Goal: Information Seeking & Learning: Learn about a topic

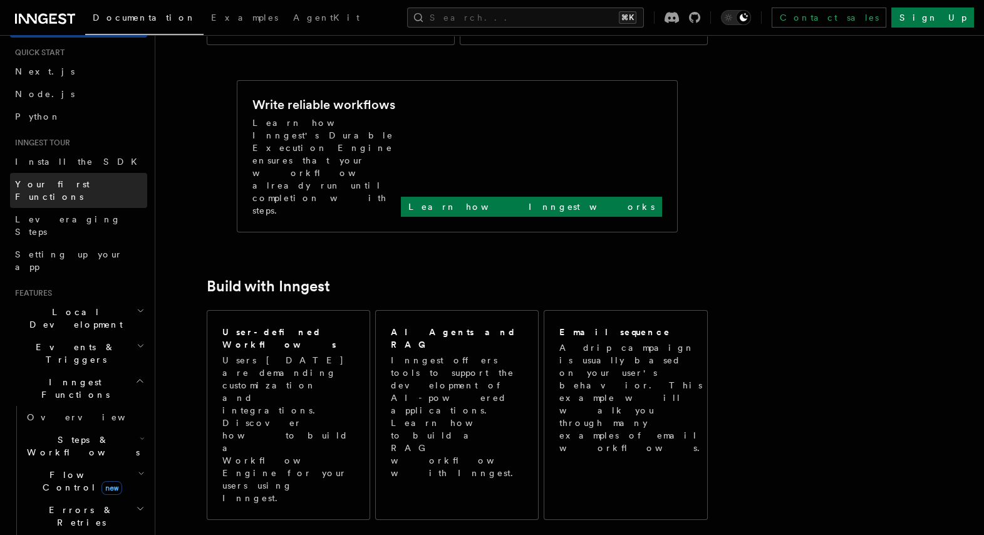
scroll to position [38, 0]
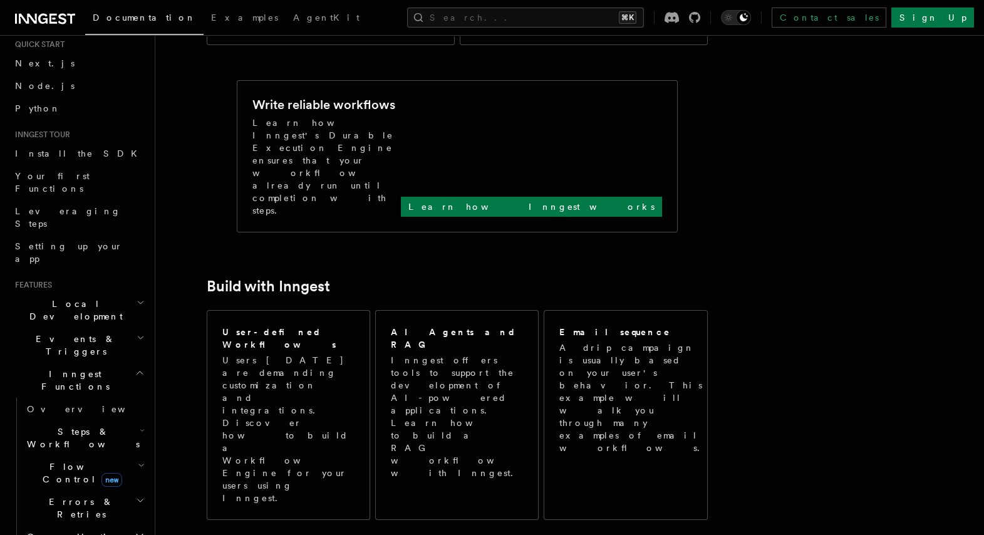
click at [92, 425] on span "Steps & Workflows" at bounding box center [81, 437] width 118 height 25
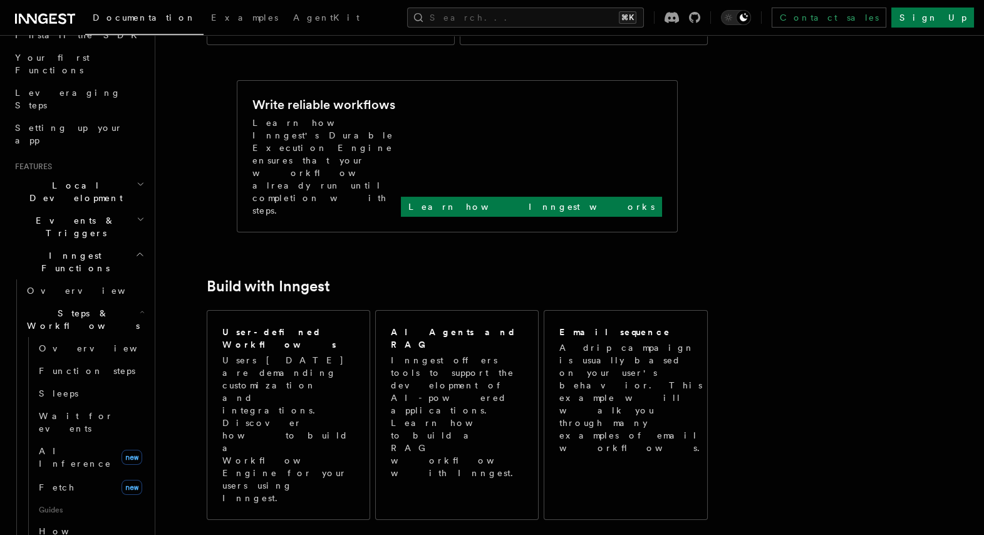
scroll to position [158, 0]
click at [98, 336] on link "Overview" at bounding box center [90, 347] width 113 height 23
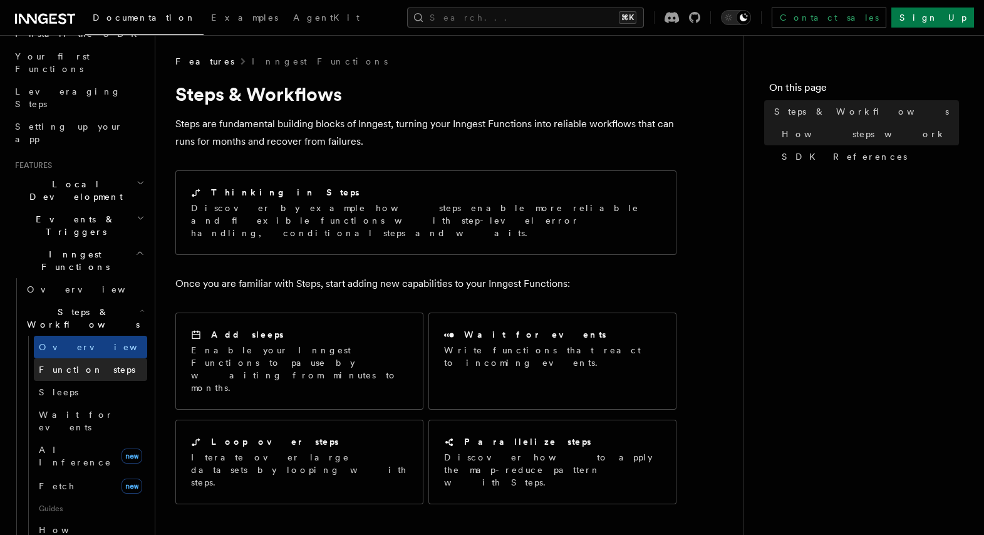
click at [93, 364] on span "Function steps" at bounding box center [87, 369] width 96 height 10
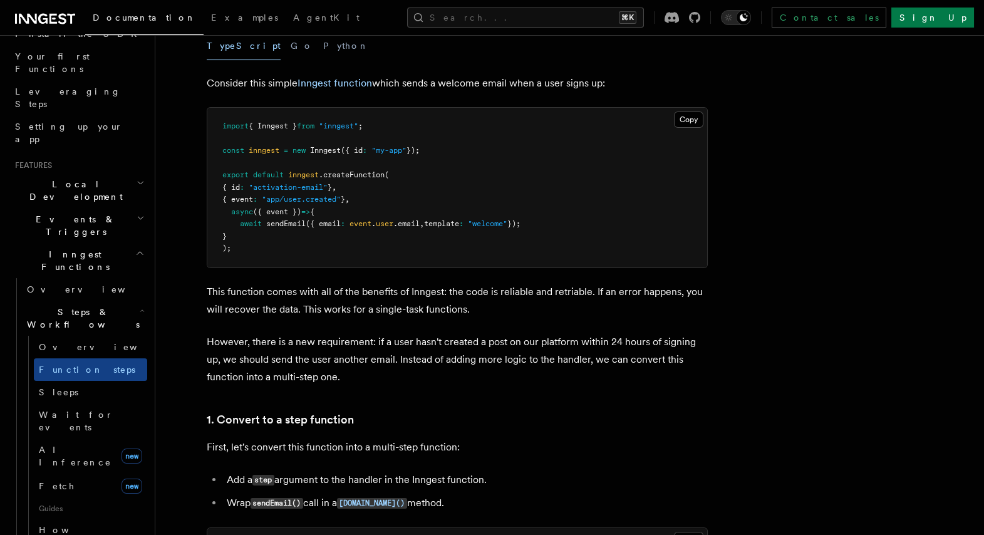
scroll to position [438, 0]
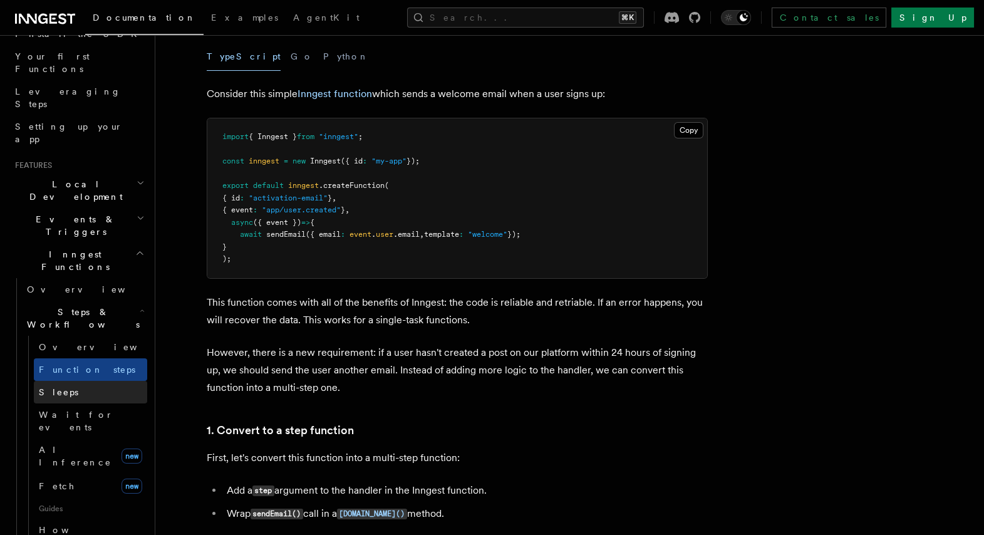
click at [62, 387] on span "Sleeps" at bounding box center [58, 392] width 39 height 10
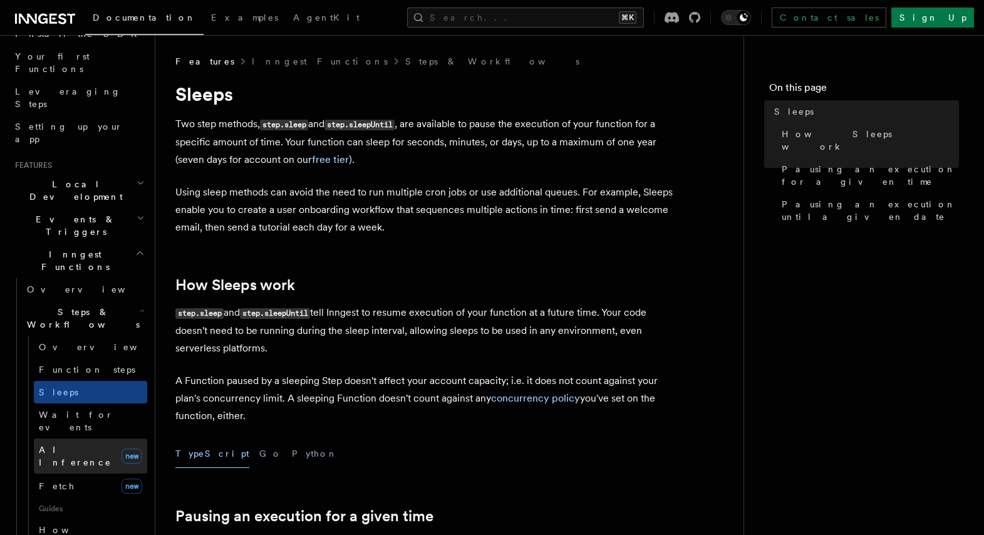
click at [64, 438] on link "AI Inference new" at bounding box center [90, 455] width 113 height 35
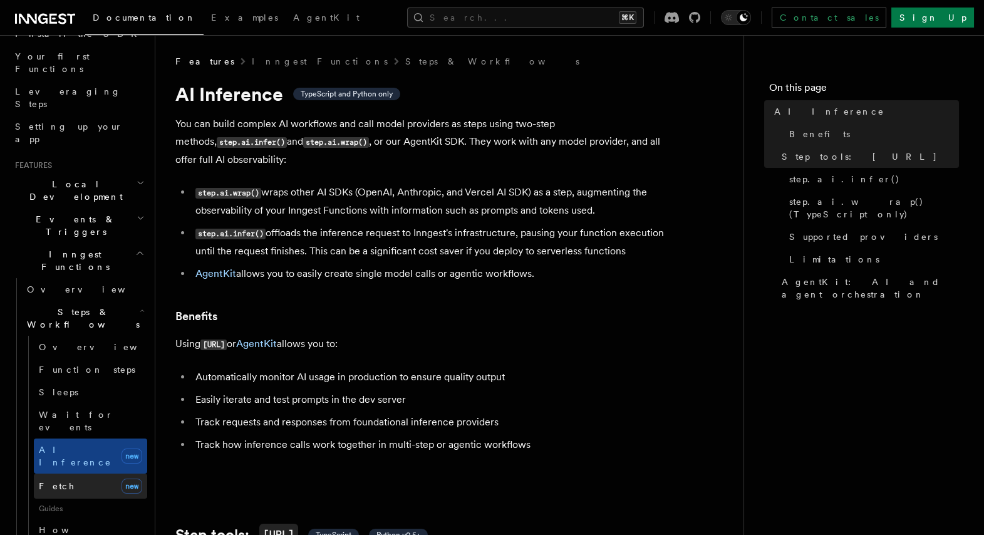
click at [56, 481] on span "Fetch" at bounding box center [57, 486] width 36 height 10
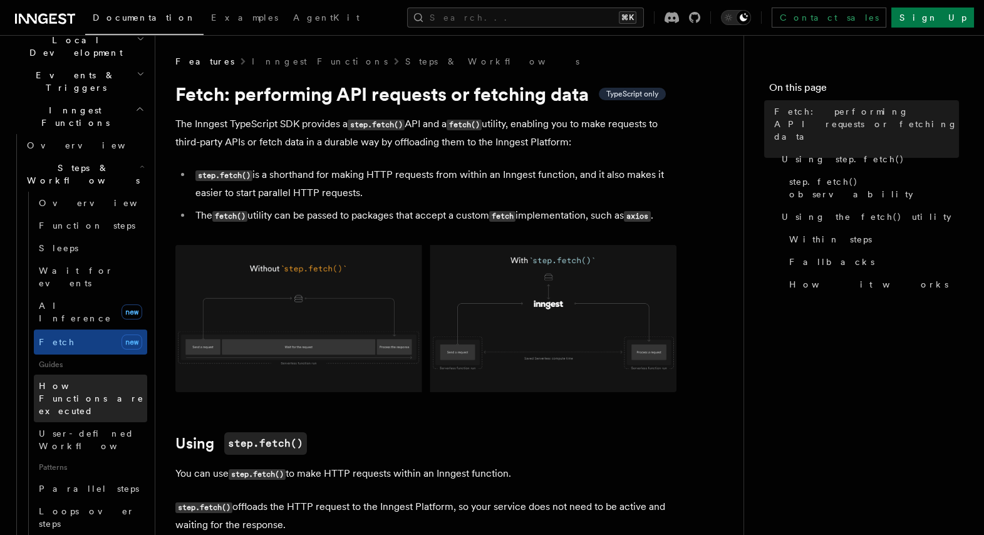
scroll to position [302, 0]
click at [64, 380] on span "How Functions are executed" at bounding box center [91, 397] width 105 height 35
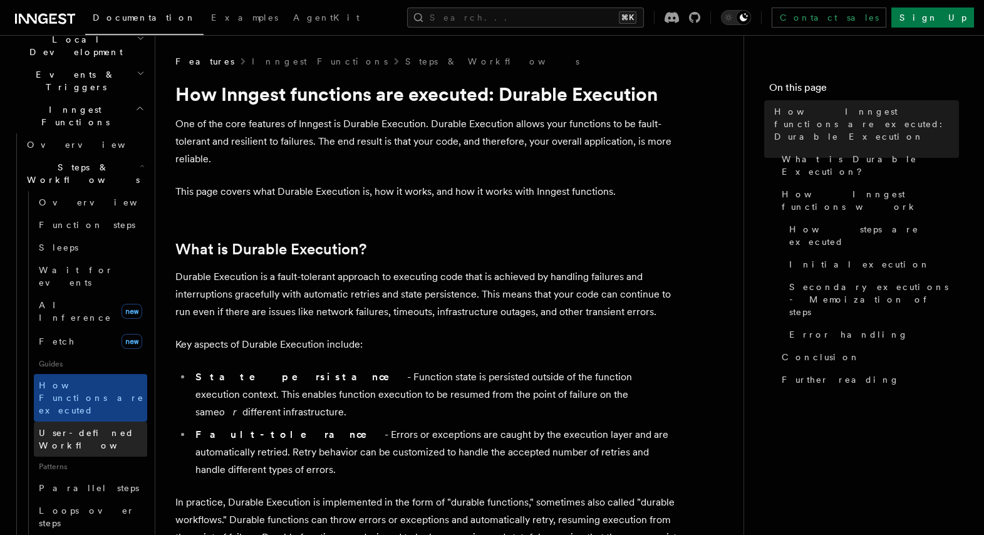
click at [64, 428] on span "User-defined Workflows" at bounding box center [95, 439] width 113 height 23
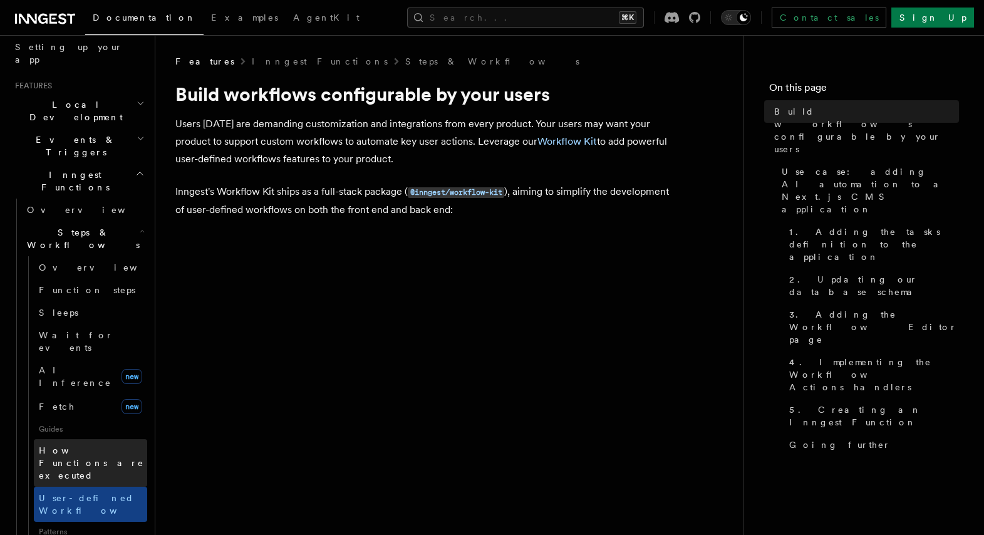
scroll to position [234, 0]
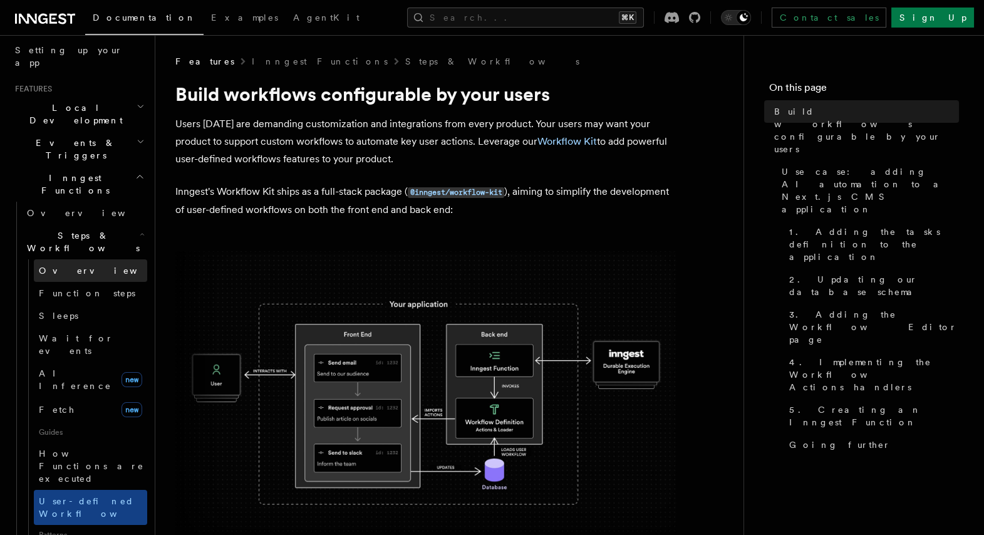
click at [67, 265] on span "Overview" at bounding box center [103, 270] width 129 height 10
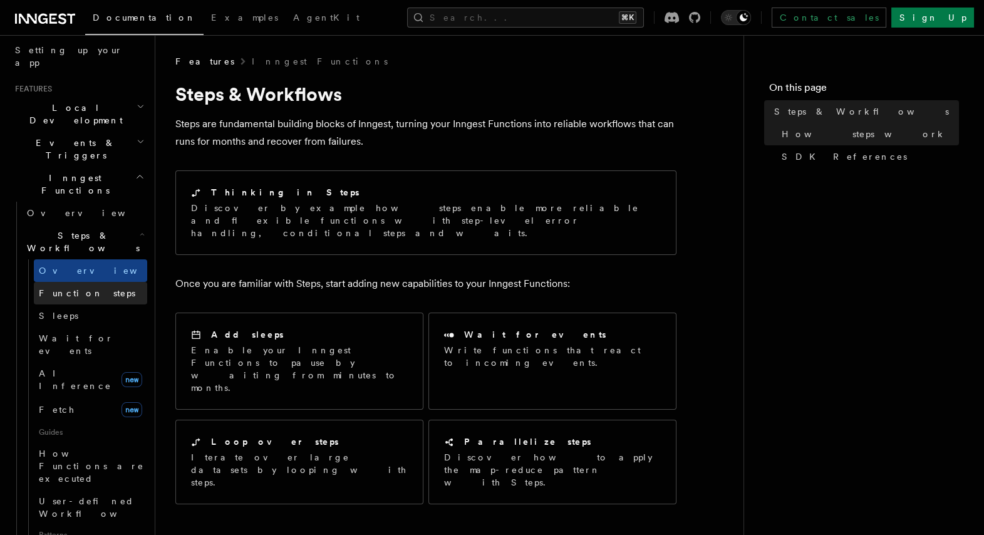
click at [64, 288] on span "Function steps" at bounding box center [87, 293] width 96 height 10
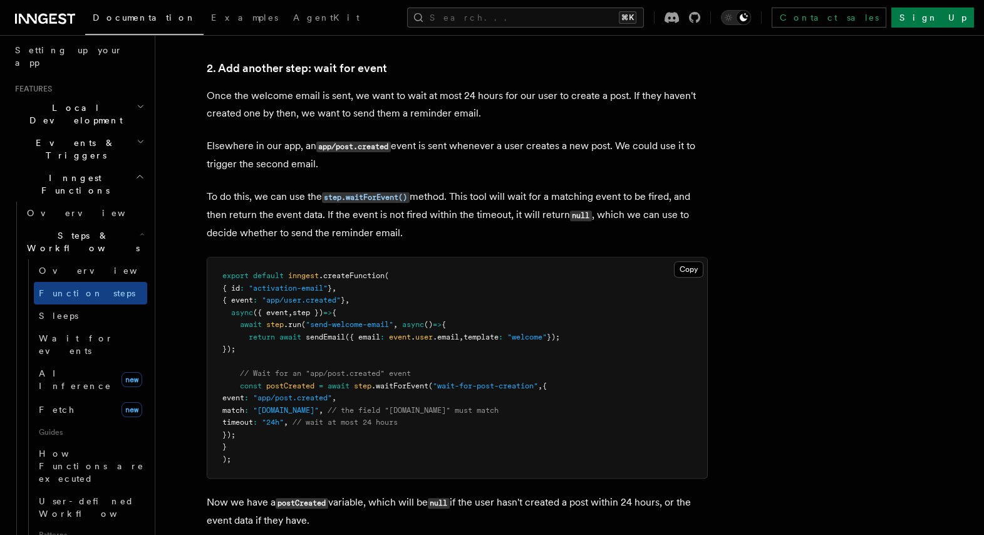
scroll to position [1157, 0]
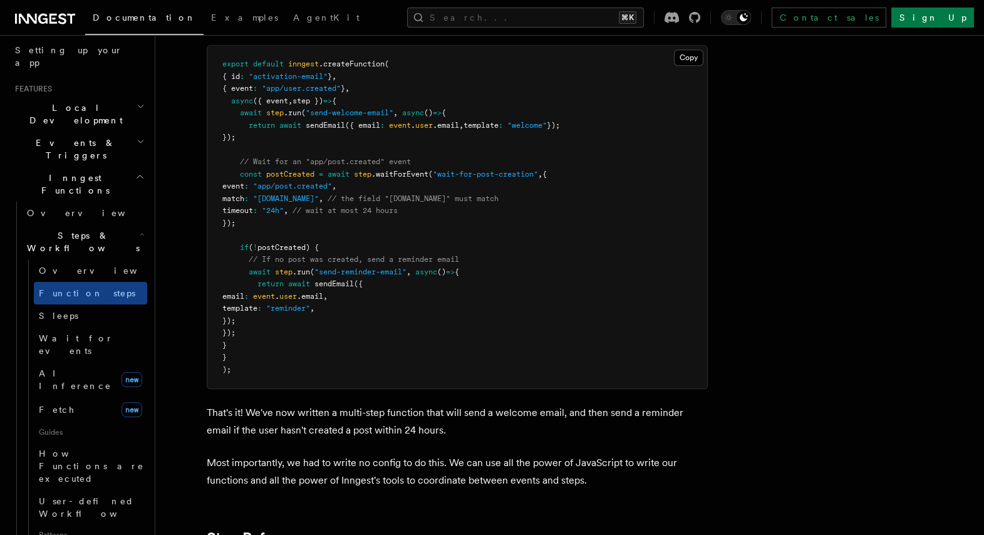
scroll to position [1734, 0]
click at [466, 328] on pre "export default inngest .createFunction ( { id : "activation-email" } , { event …" at bounding box center [457, 216] width 500 height 343
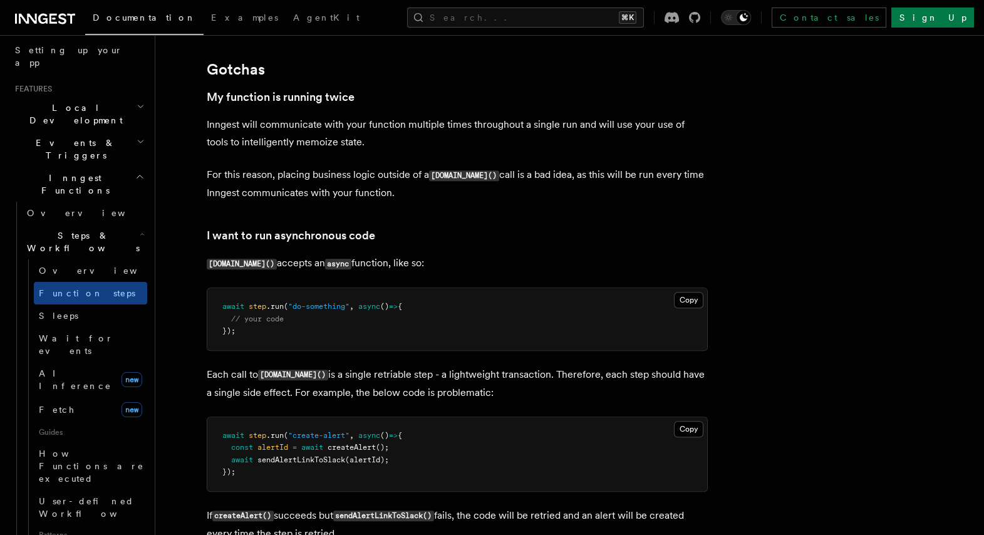
scroll to position [2597, 0]
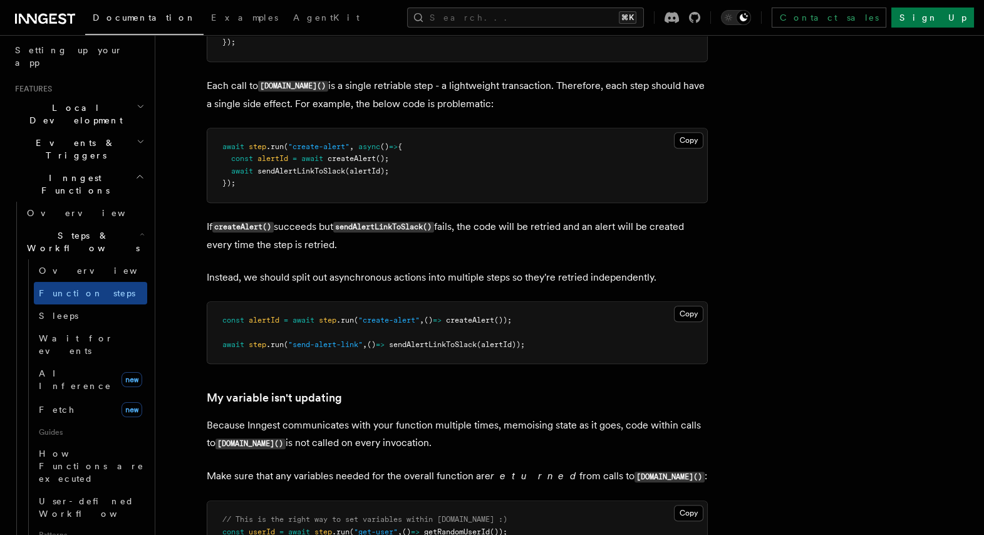
scroll to position [2870, 0]
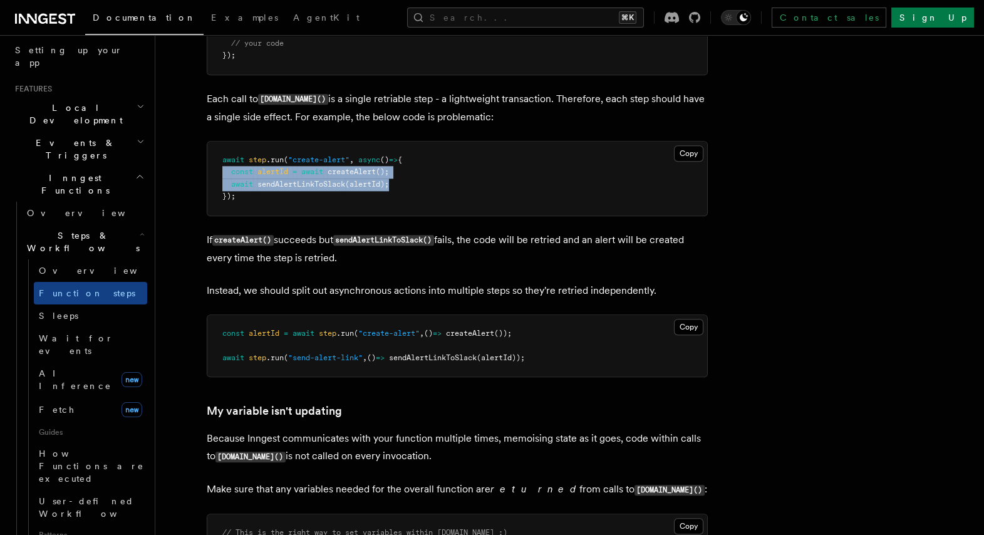
drag, startPoint x: 396, startPoint y: 188, endPoint x: 187, endPoint y: 180, distance: 208.7
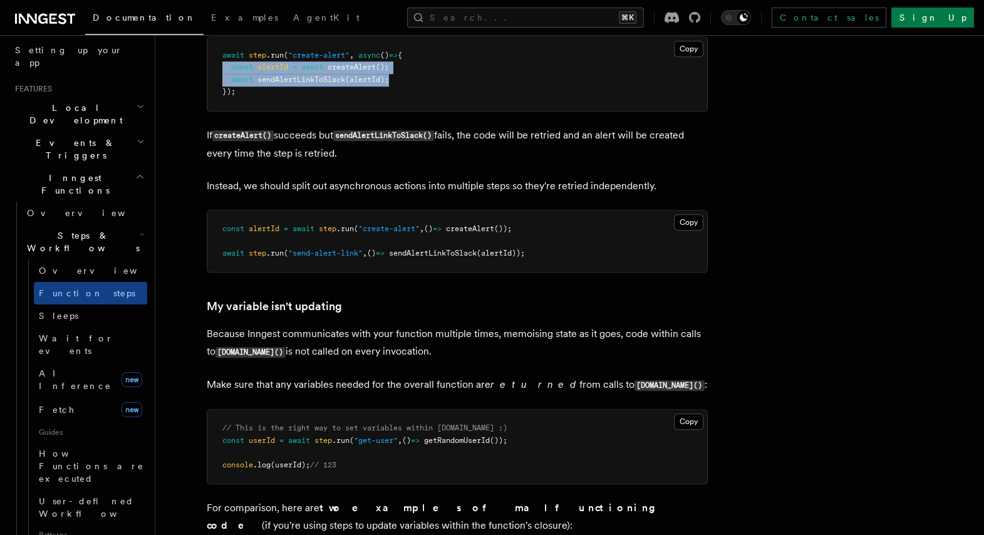
scroll to position [2984, 0]
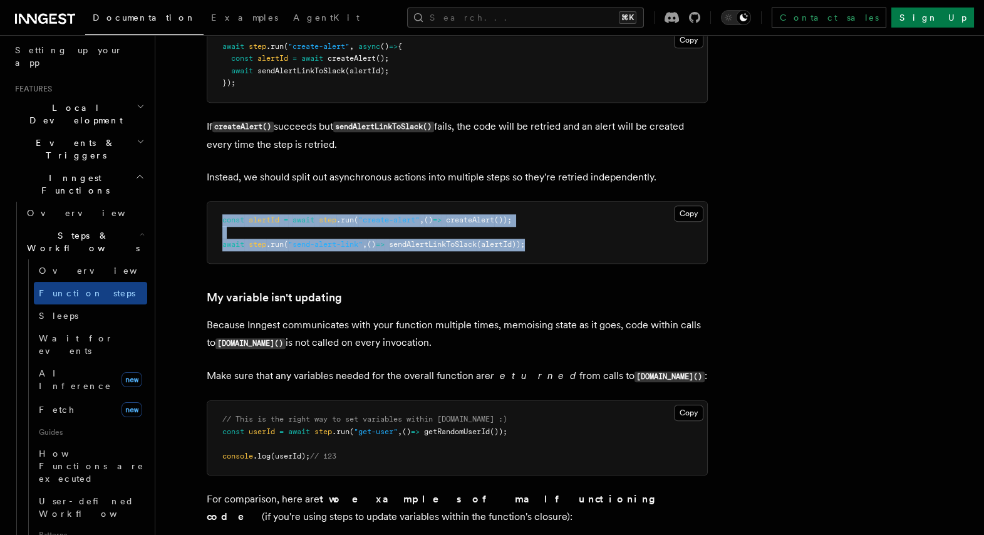
drag, startPoint x: 217, startPoint y: 222, endPoint x: 569, endPoint y: 254, distance: 353.3
click at [569, 254] on pre "const alertId = await step .run ( "create-alert" , () => createAlert ()); await…" at bounding box center [457, 233] width 500 height 62
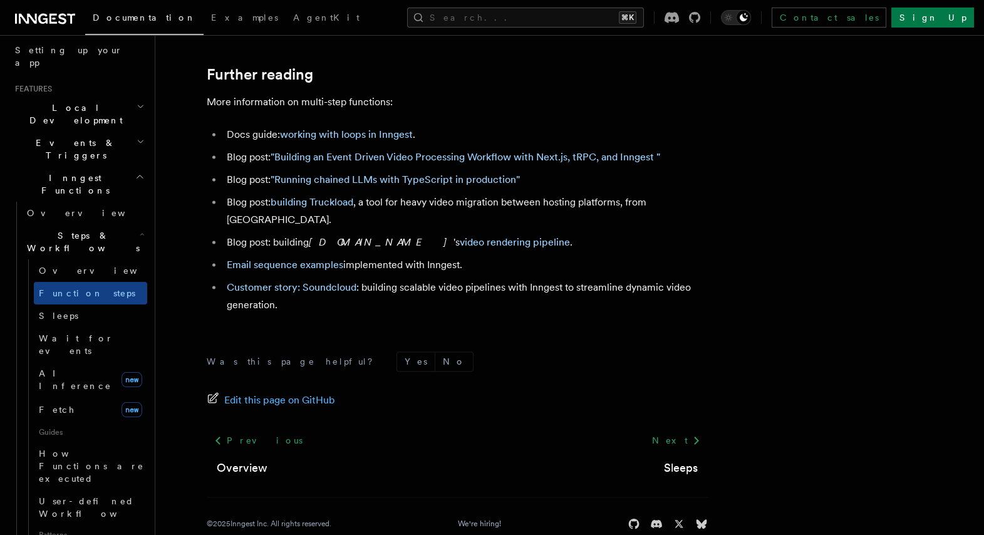
scroll to position [4255, 0]
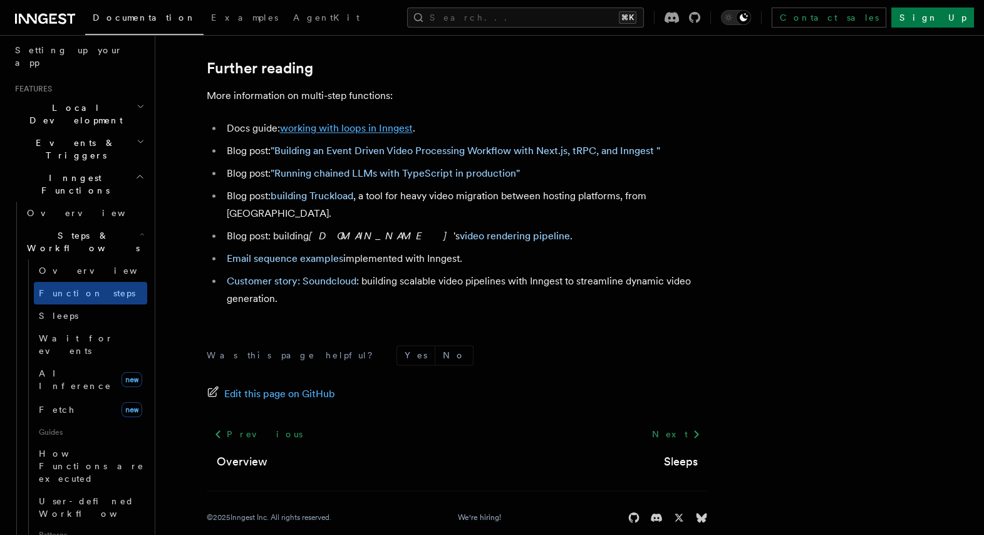
click at [366, 134] on link "working with loops in Inngest" at bounding box center [346, 128] width 133 height 12
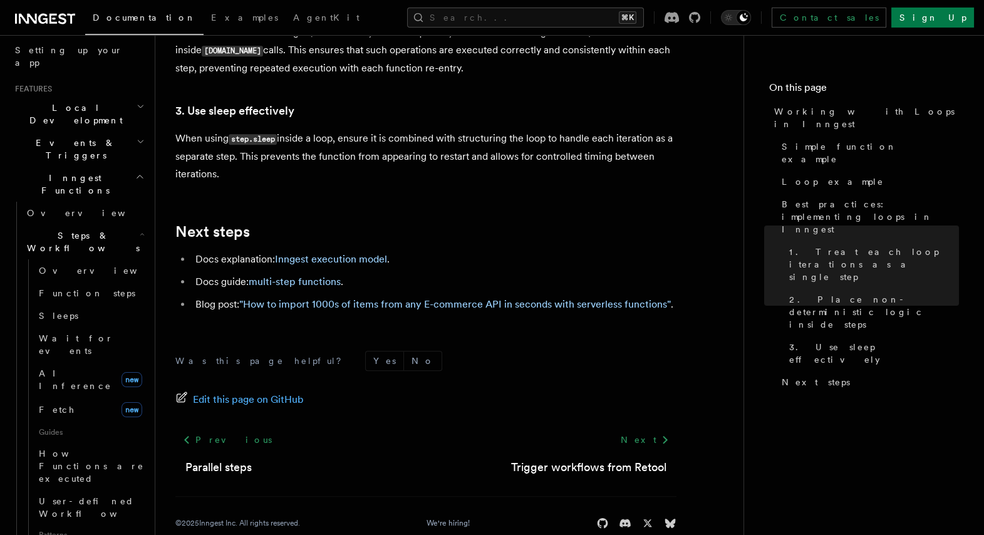
scroll to position [2212, 0]
click at [322, 275] on link "multi-step functions" at bounding box center [295, 281] width 92 height 12
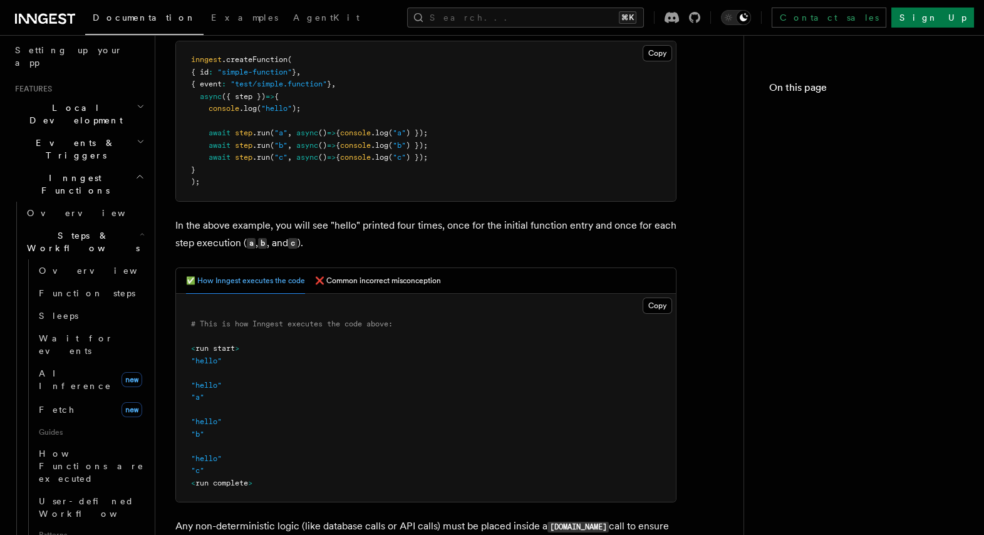
scroll to position [2212, 0]
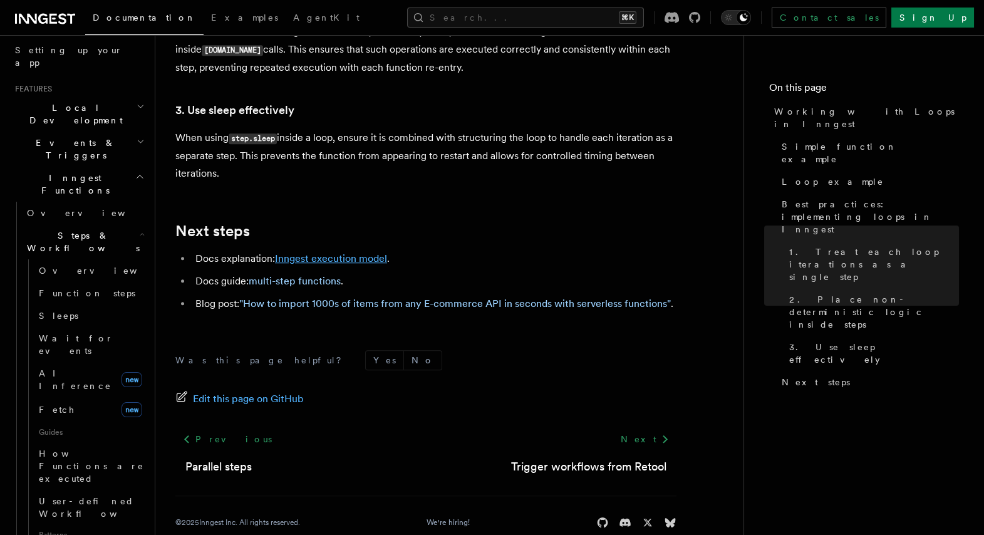
click at [327, 252] on link "Inngest execution model" at bounding box center [331, 258] width 112 height 12
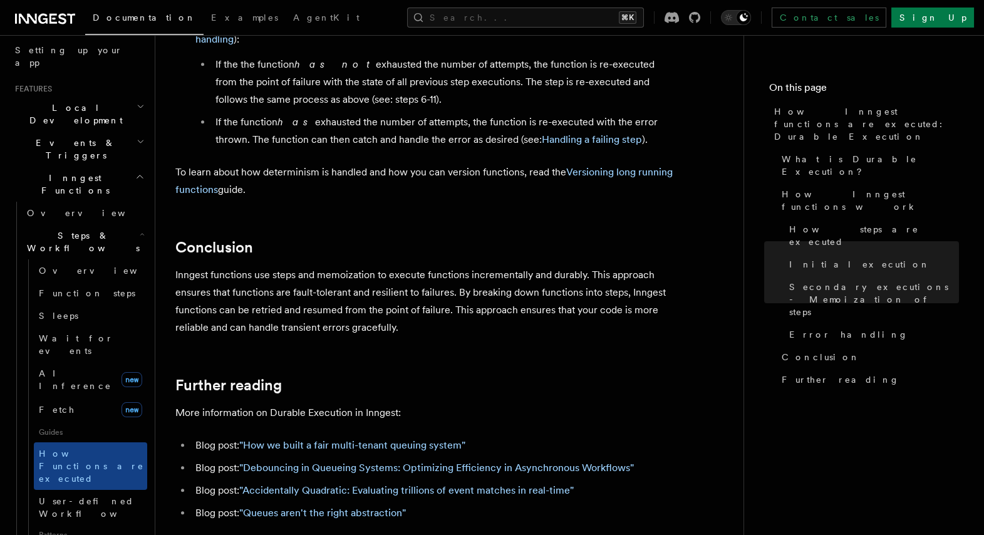
scroll to position [2432, 0]
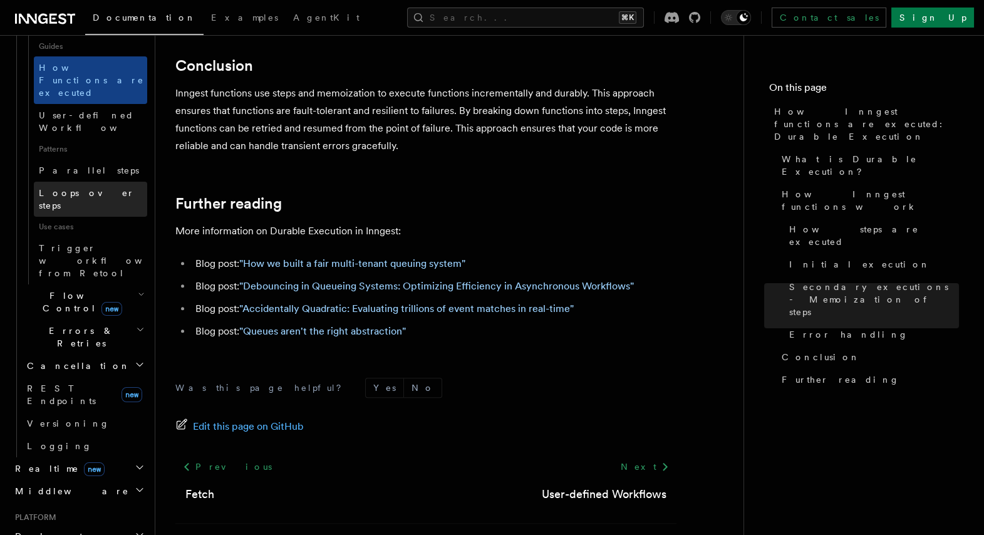
scroll to position [624, 0]
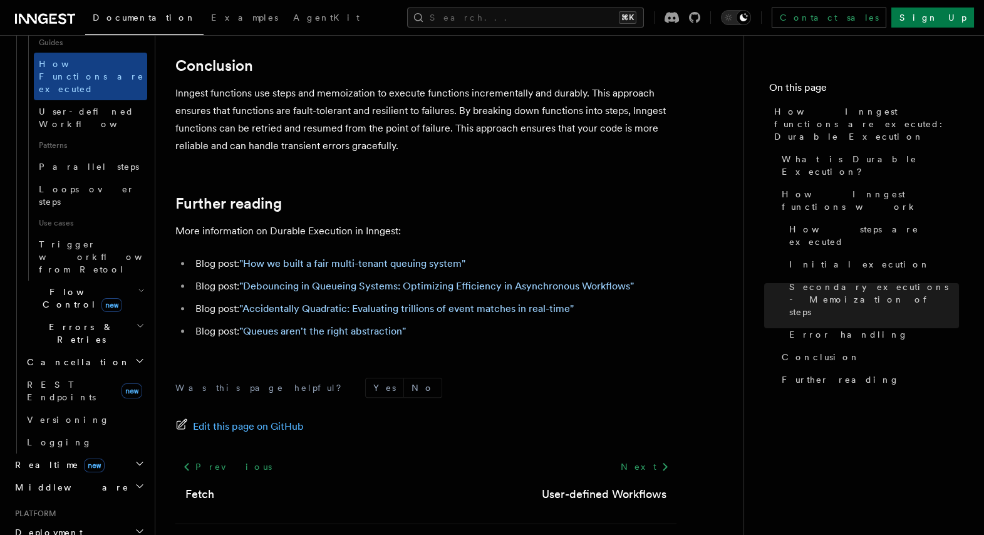
click at [138, 286] on icon "button" at bounding box center [141, 291] width 7 height 10
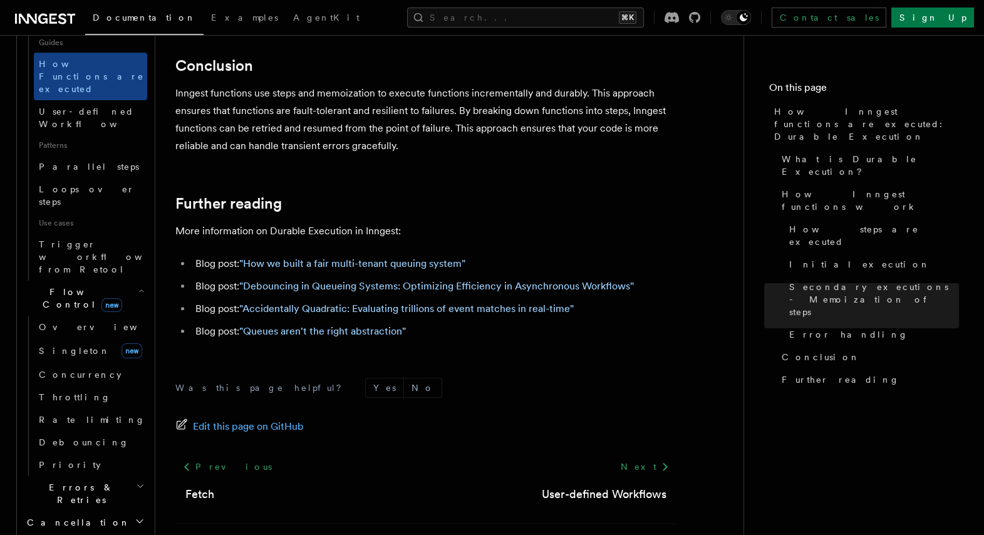
click at [136, 481] on icon "button" at bounding box center [140, 486] width 9 height 10
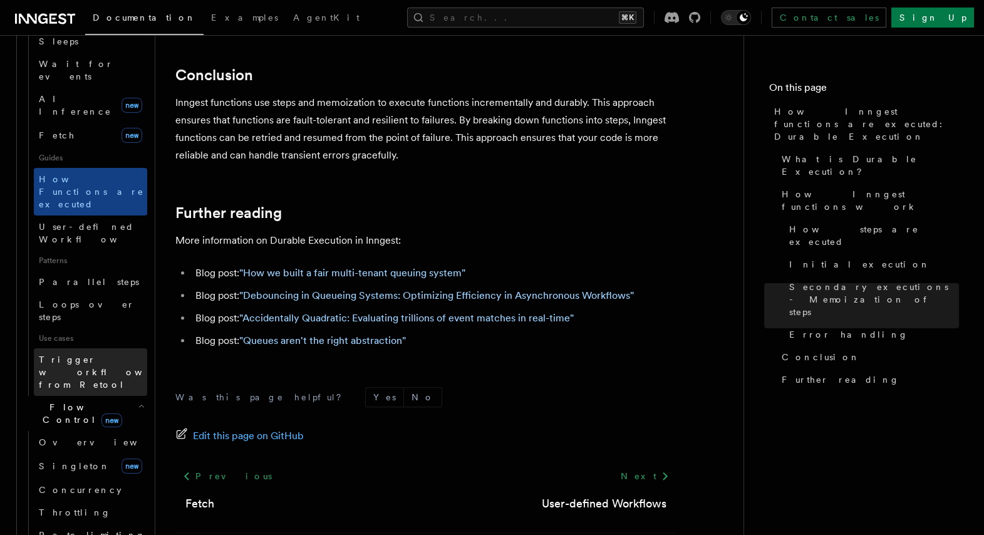
scroll to position [509, 0]
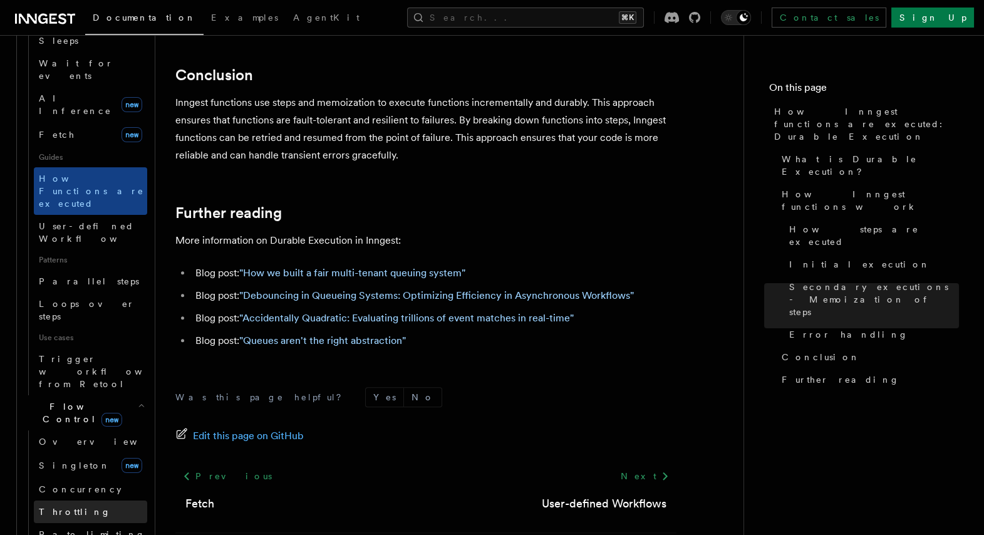
click at [82, 500] on link "Throttling" at bounding box center [90, 511] width 113 height 23
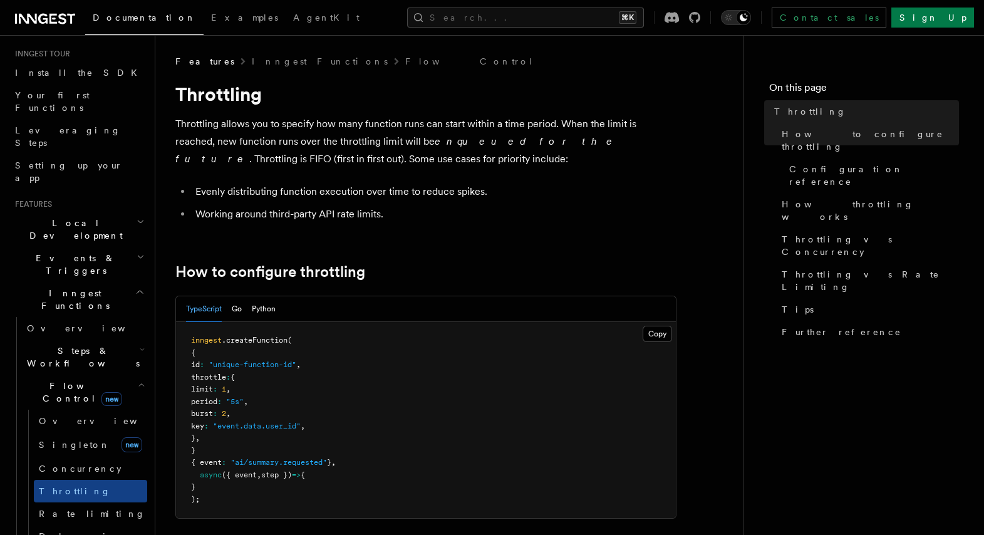
scroll to position [120, 0]
click at [77, 408] on link "Overview" at bounding box center [90, 419] width 113 height 23
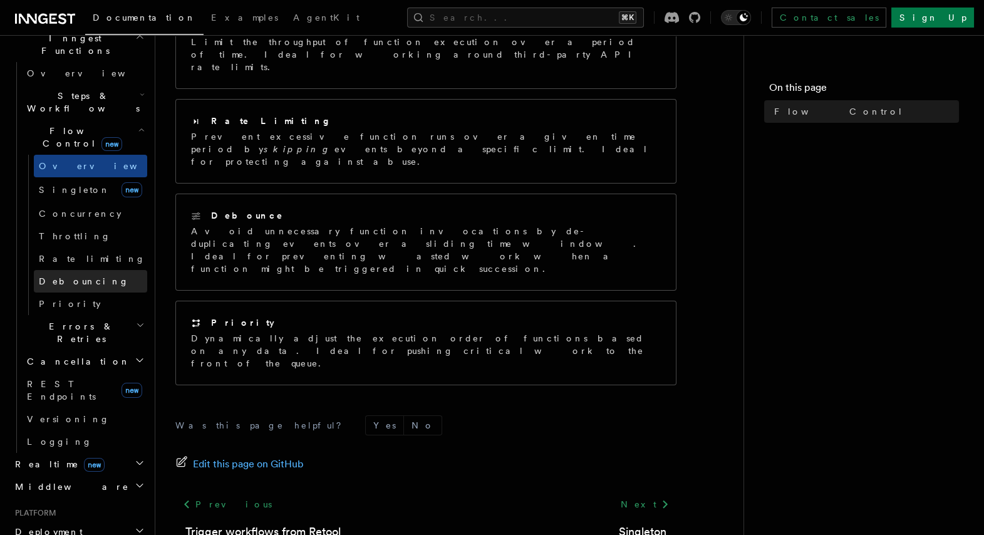
scroll to position [375, 0]
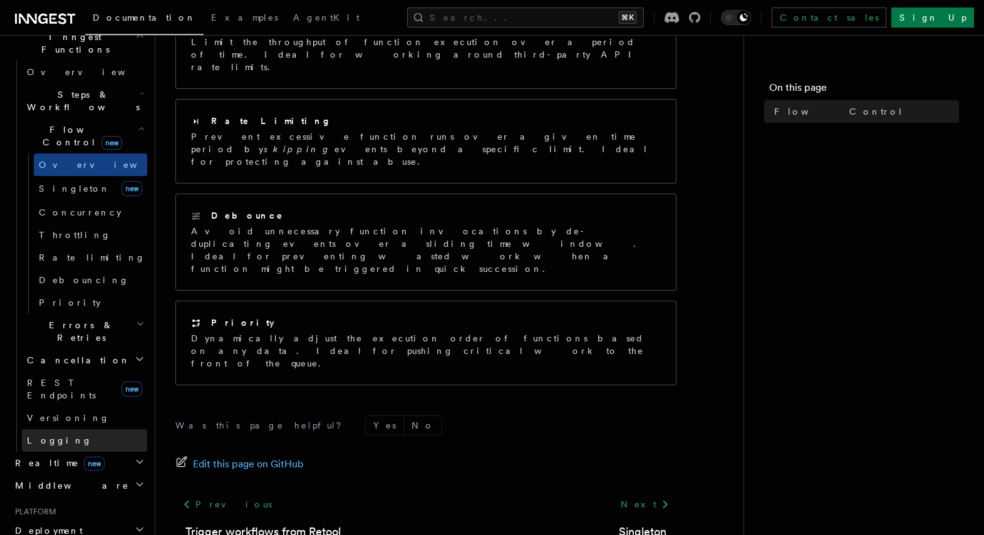
click at [76, 429] on link "Logging" at bounding box center [84, 440] width 125 height 23
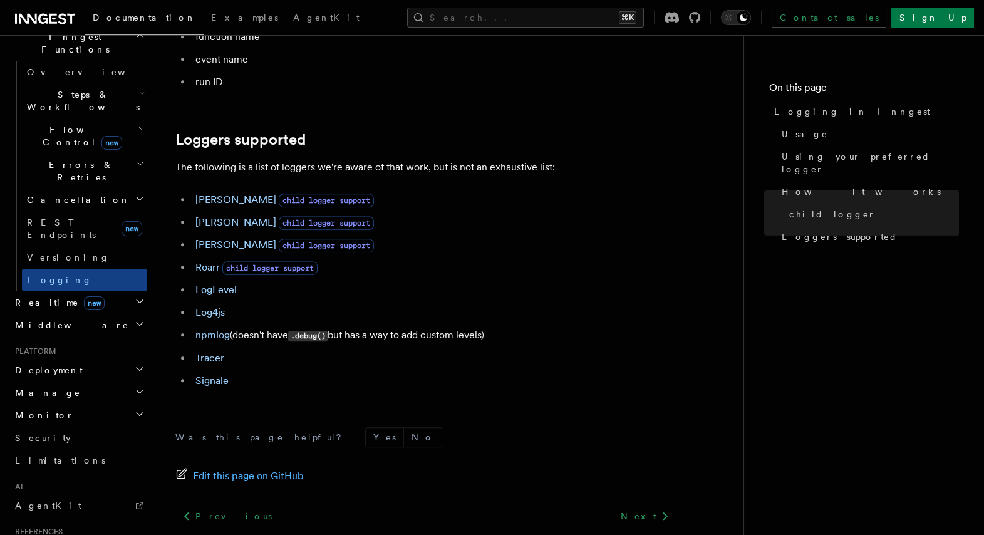
scroll to position [1785, 0]
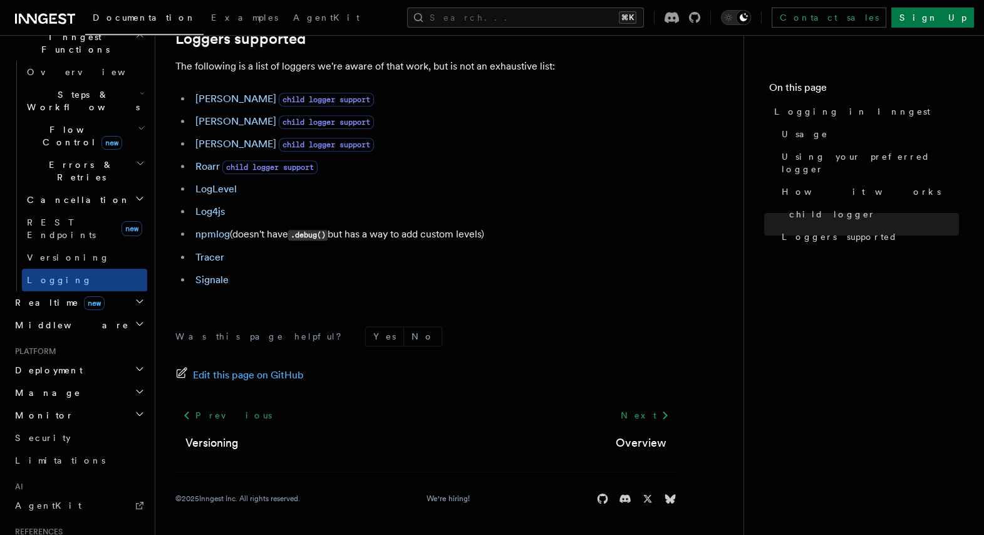
click at [128, 404] on h2 "Monitor" at bounding box center [78, 415] width 137 height 23
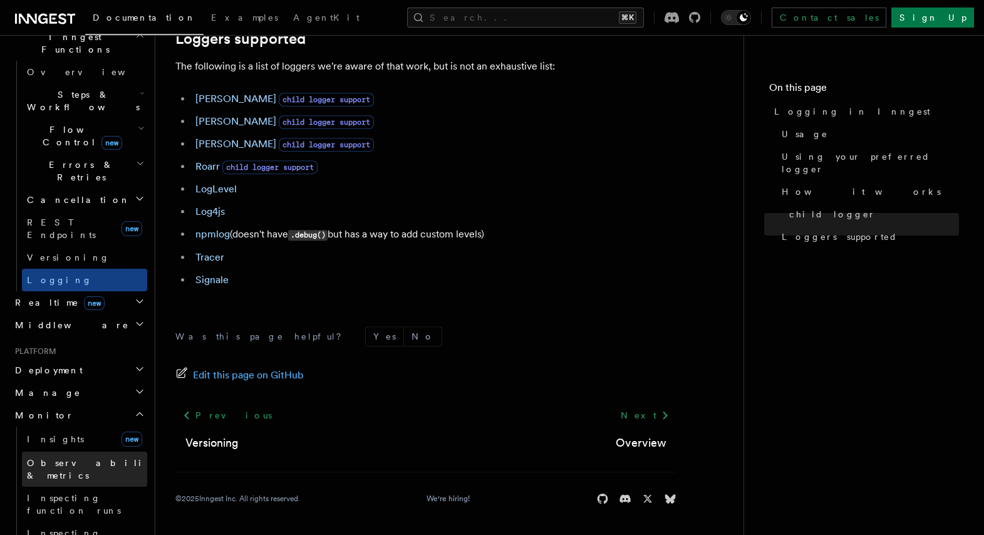
click at [78, 456] on span "Observability & metrics" at bounding box center [91, 468] width 129 height 25
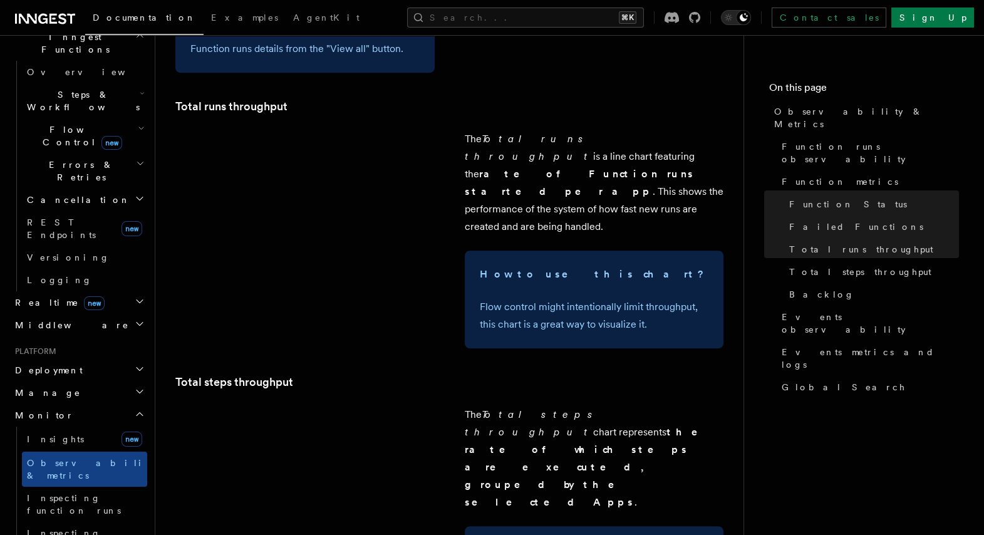
scroll to position [1820, 0]
